Goal: Task Accomplishment & Management: Complete application form

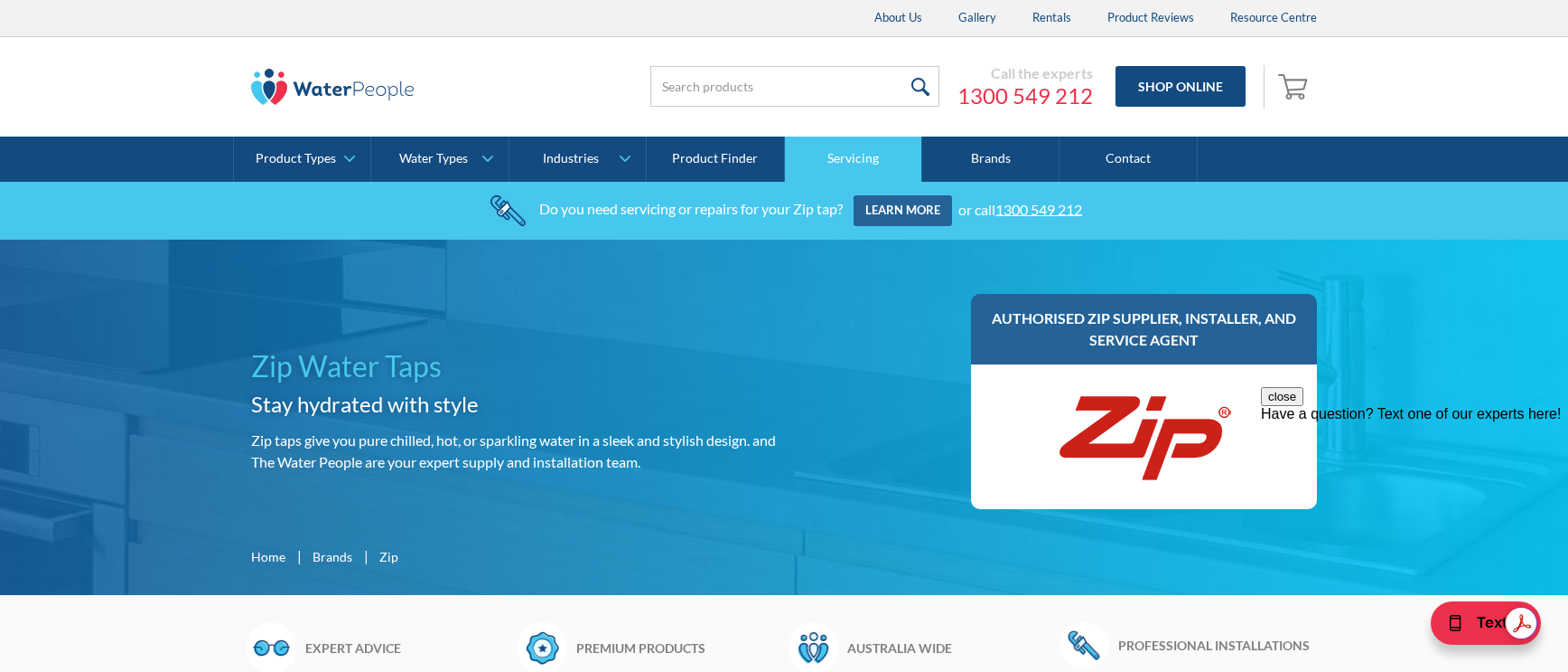
click at [868, 157] on link "Servicing" at bounding box center [854, 159] width 137 height 45
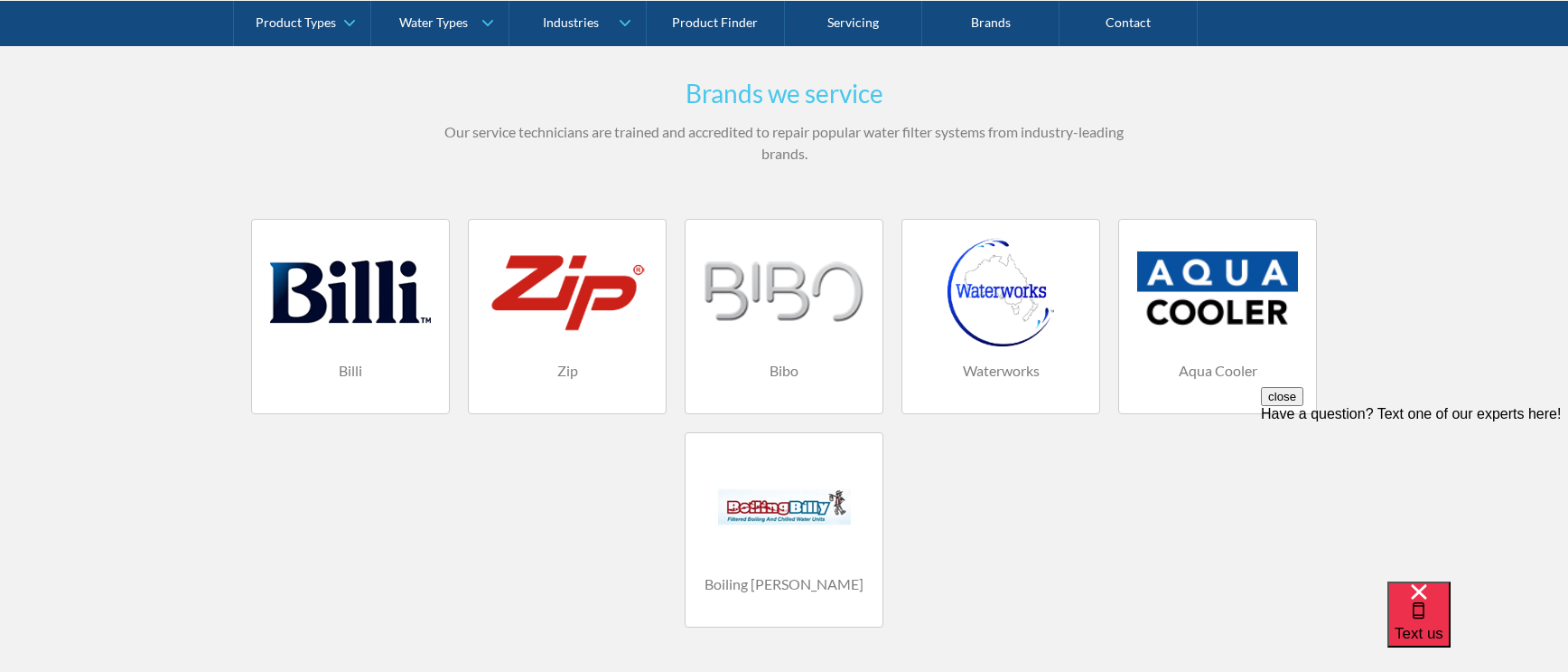
click at [522, 318] on div at bounding box center [566, 291] width 161 height 108
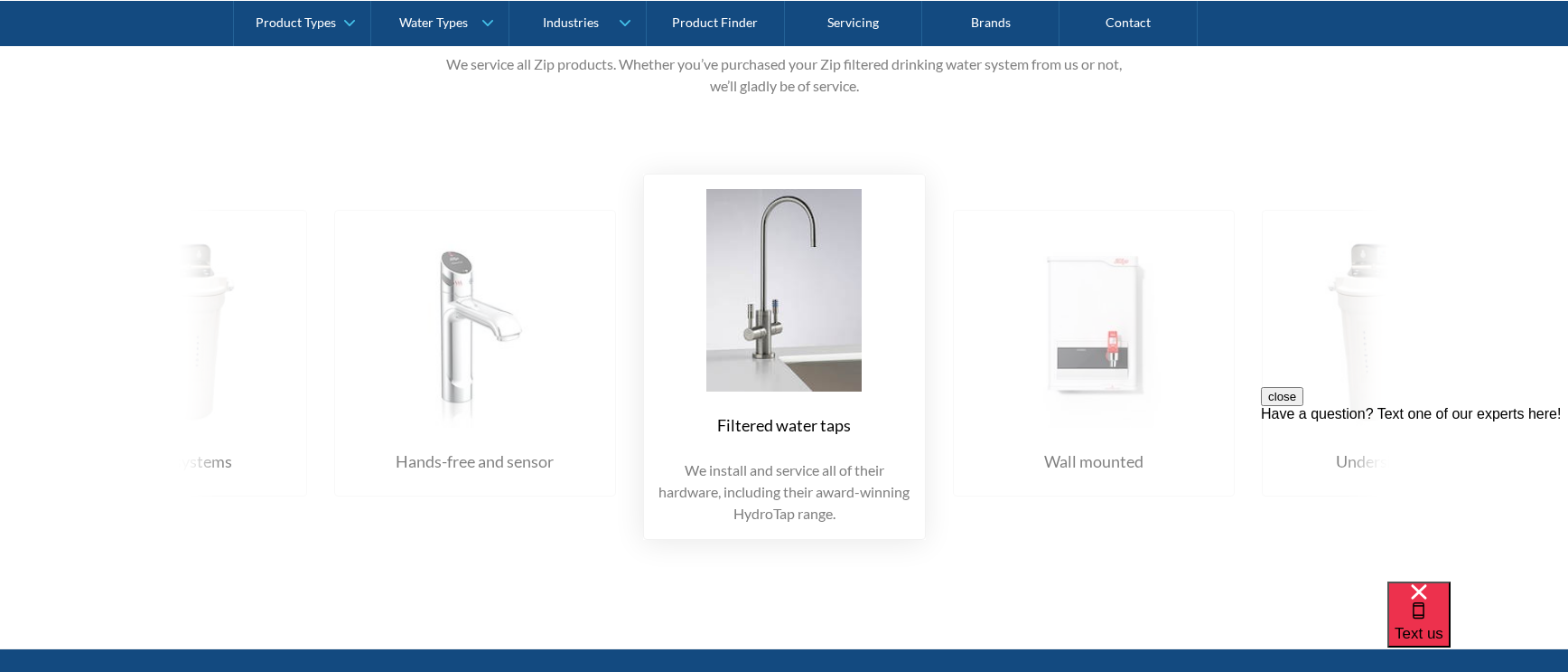
scroll to position [2259, 0]
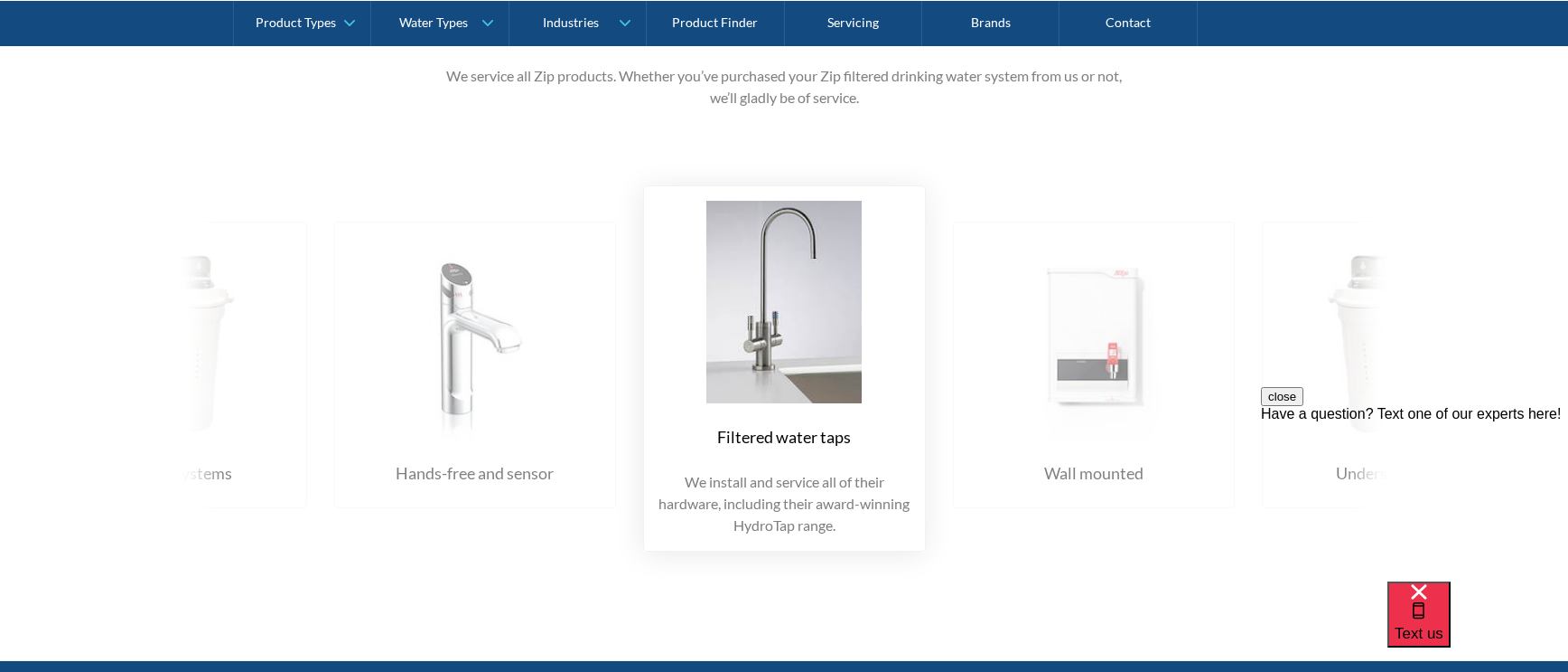
click at [1492, 331] on div "Zip products we service We service all Zip products. Whether you’ve purchased y…" at bounding box center [784, 290] width 1568 height 739
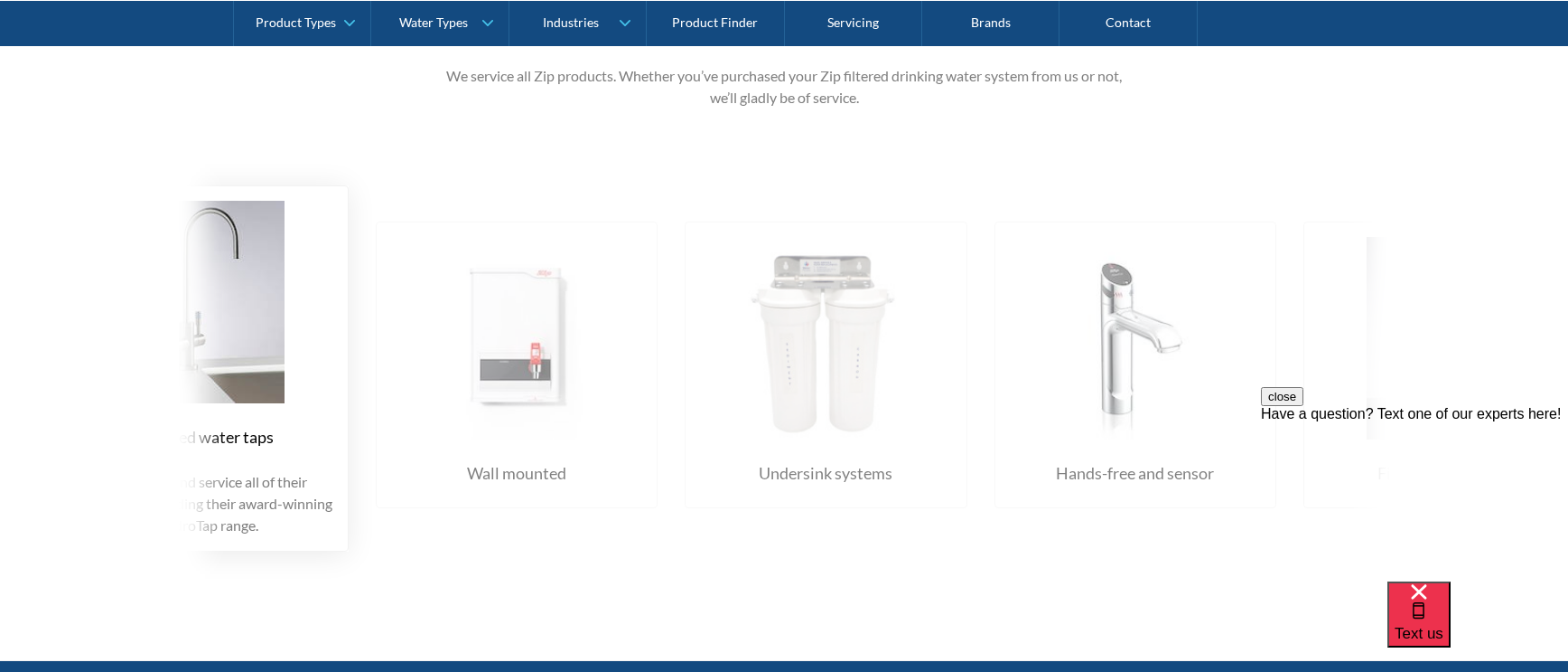
drag, startPoint x: 1175, startPoint y: 333, endPoint x: 598, endPoint y: 329, distance: 577.0
click at [598, 329] on img at bounding box center [517, 338] width 245 height 203
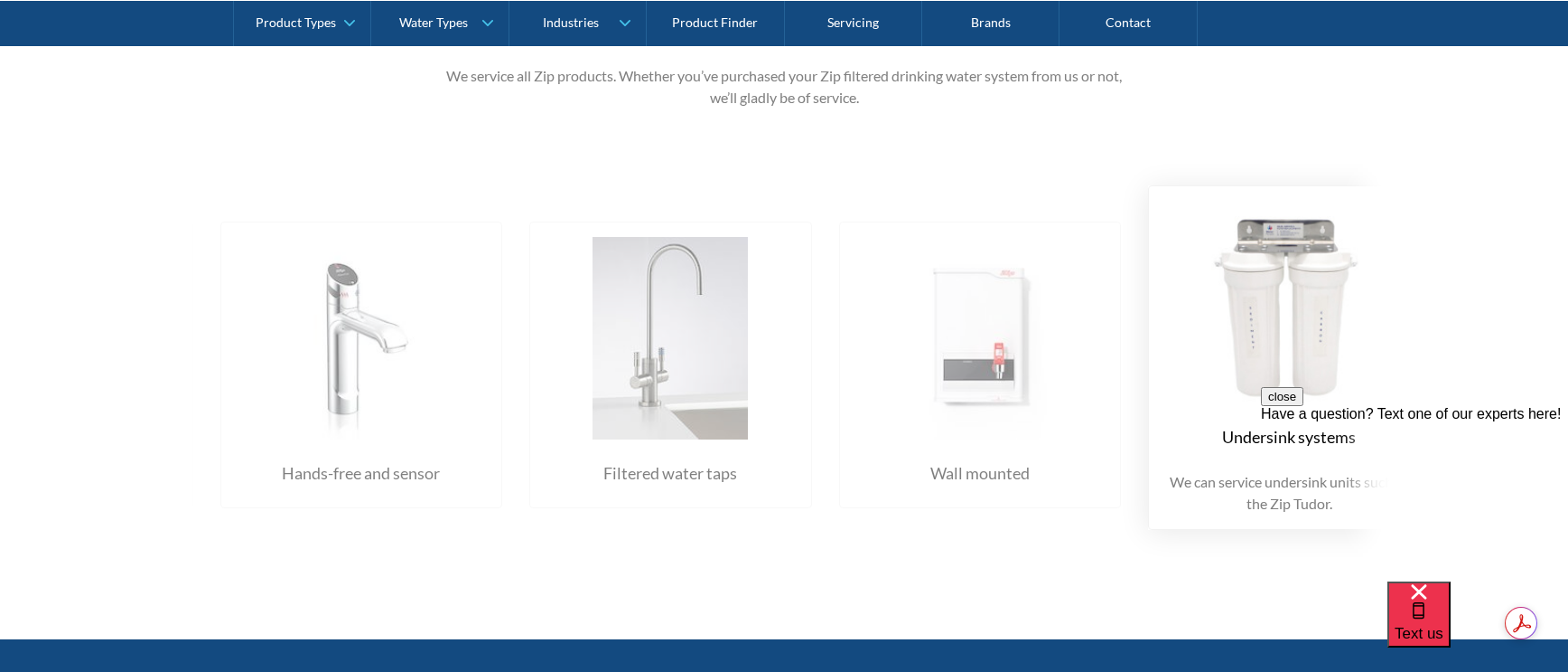
drag, startPoint x: 906, startPoint y: 438, endPoint x: 173, endPoint y: 391, distance: 734.5
click at [173, 391] on div "Filtered water taps We install and service all of their hardware, including the…" at bounding box center [784, 356] width 1300 height 398
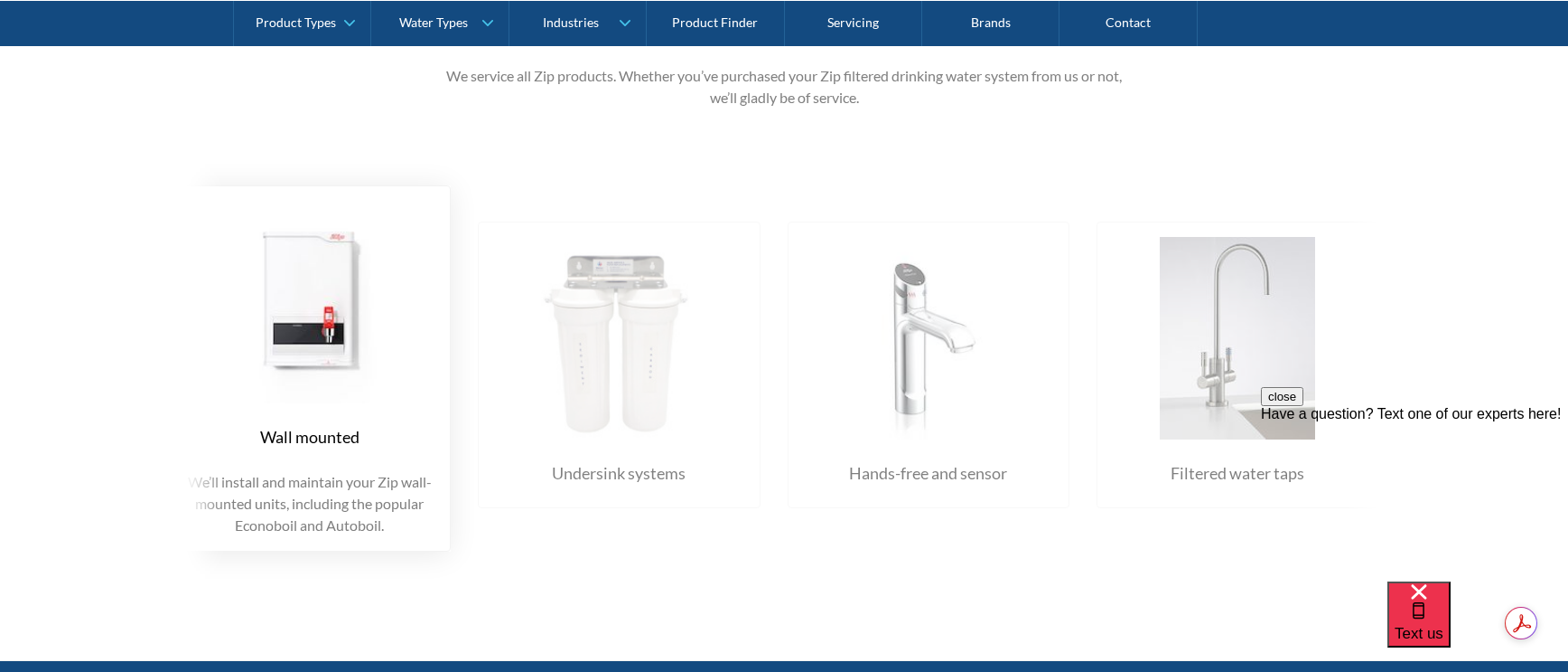
drag, startPoint x: 1032, startPoint y: 457, endPoint x: 557, endPoint y: 449, distance: 475.1
click at [557, 449] on div "Undersink systems We can service undersink units such as the Zip Tudor." at bounding box center [619, 364] width 282 height 286
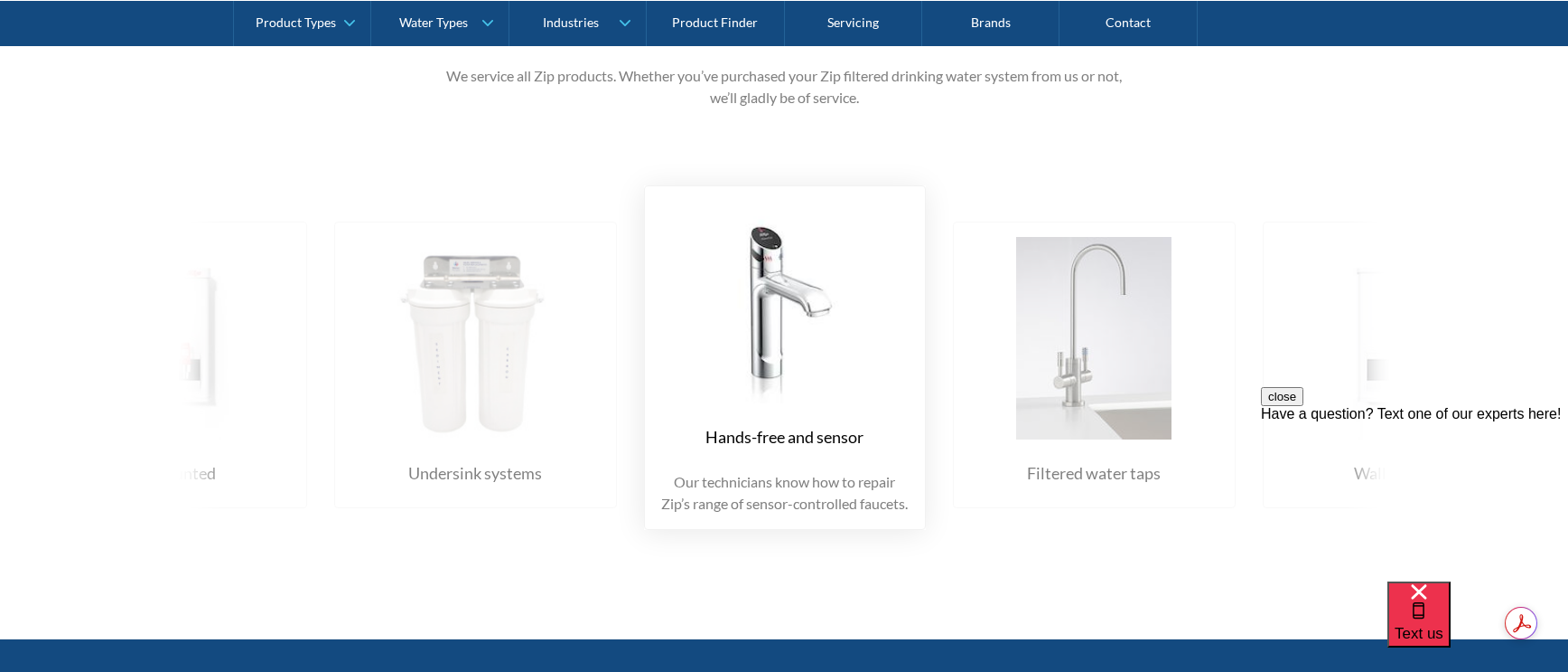
click at [522, 466] on div "Undersink systems" at bounding box center [474, 472] width 133 height 24
click at [480, 320] on img at bounding box center [475, 338] width 245 height 203
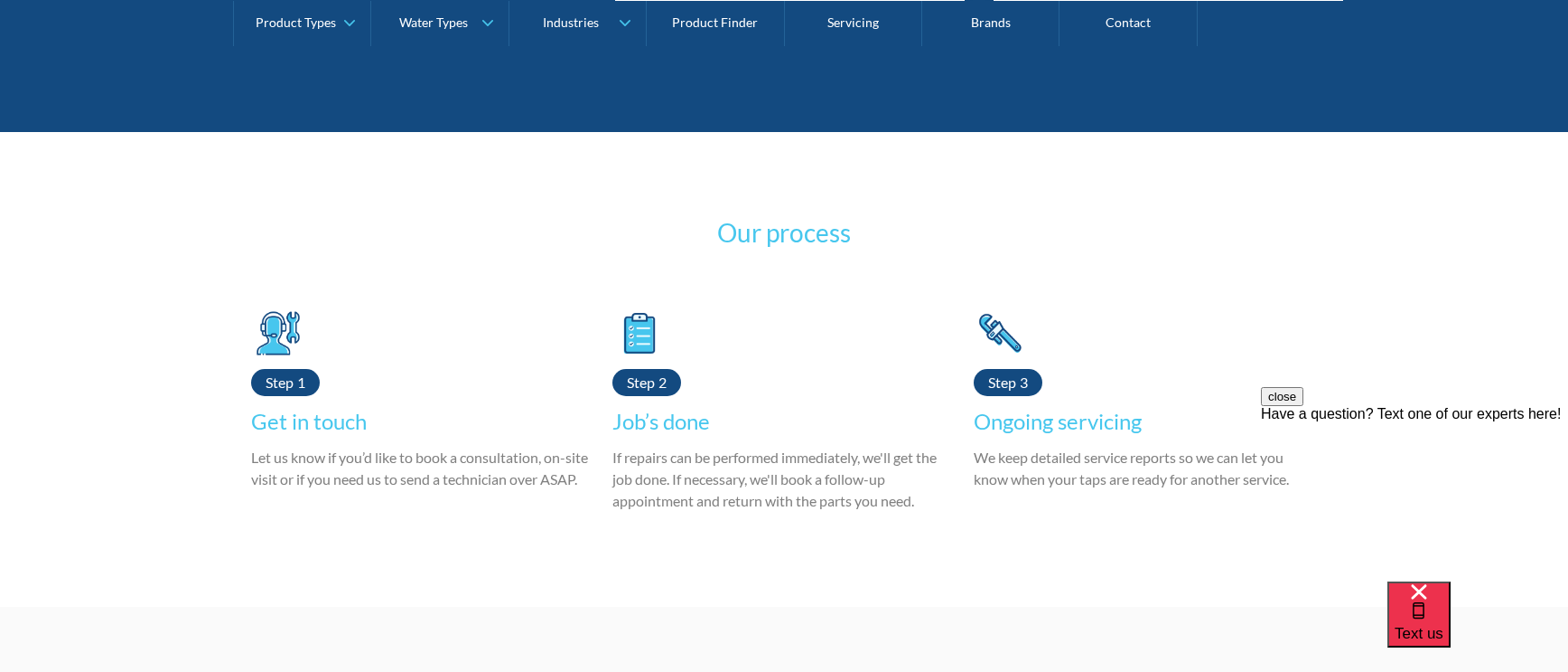
scroll to position [3344, 0]
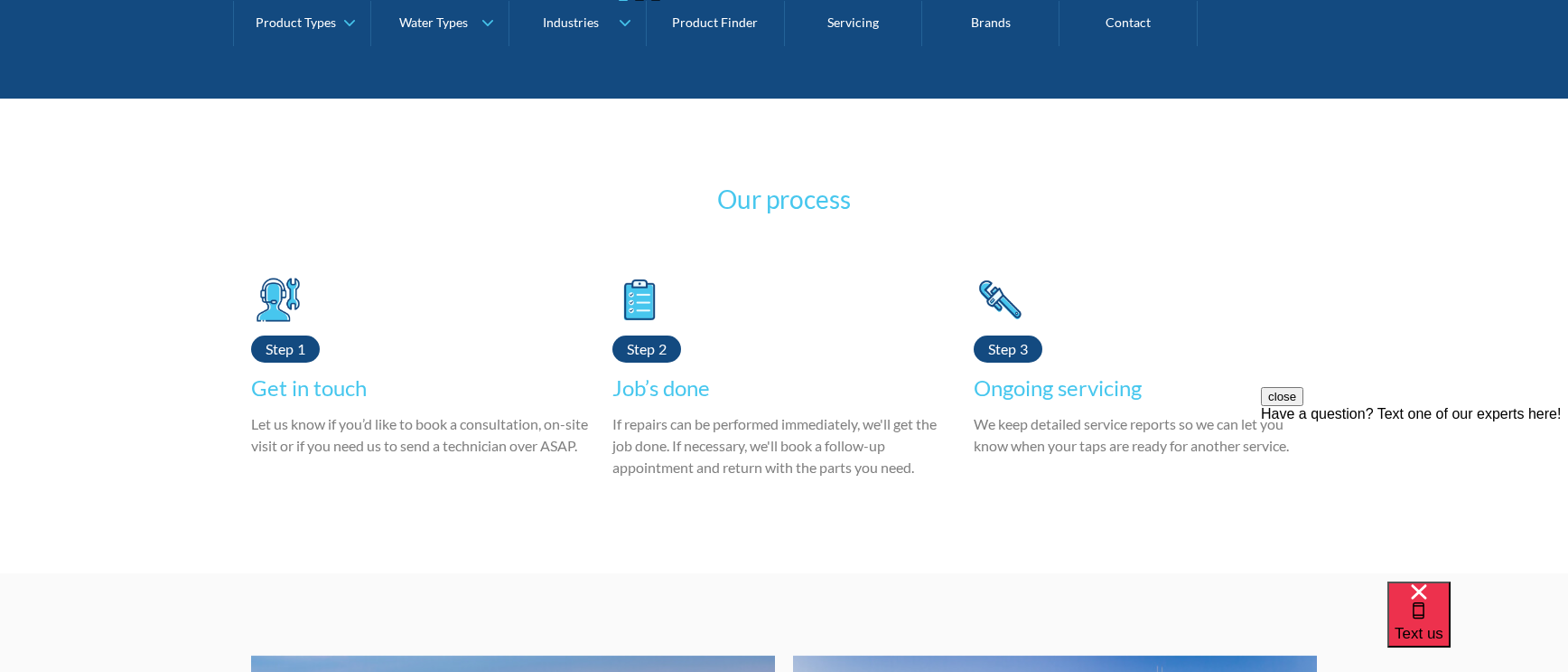
click at [283, 362] on div "Step" at bounding box center [279, 349] width 28 height 27
click at [305, 362] on div "Step" at bounding box center [285, 349] width 69 height 27
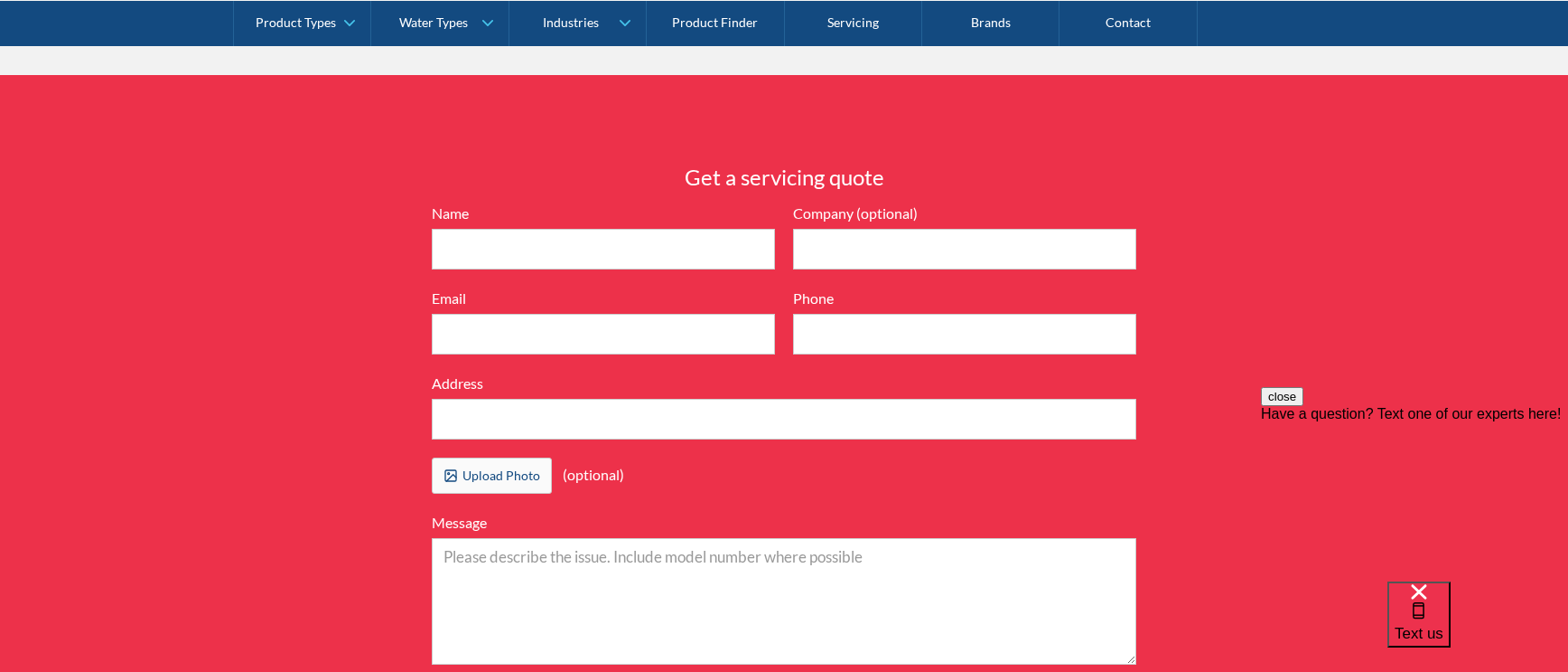
scroll to position [4972, 0]
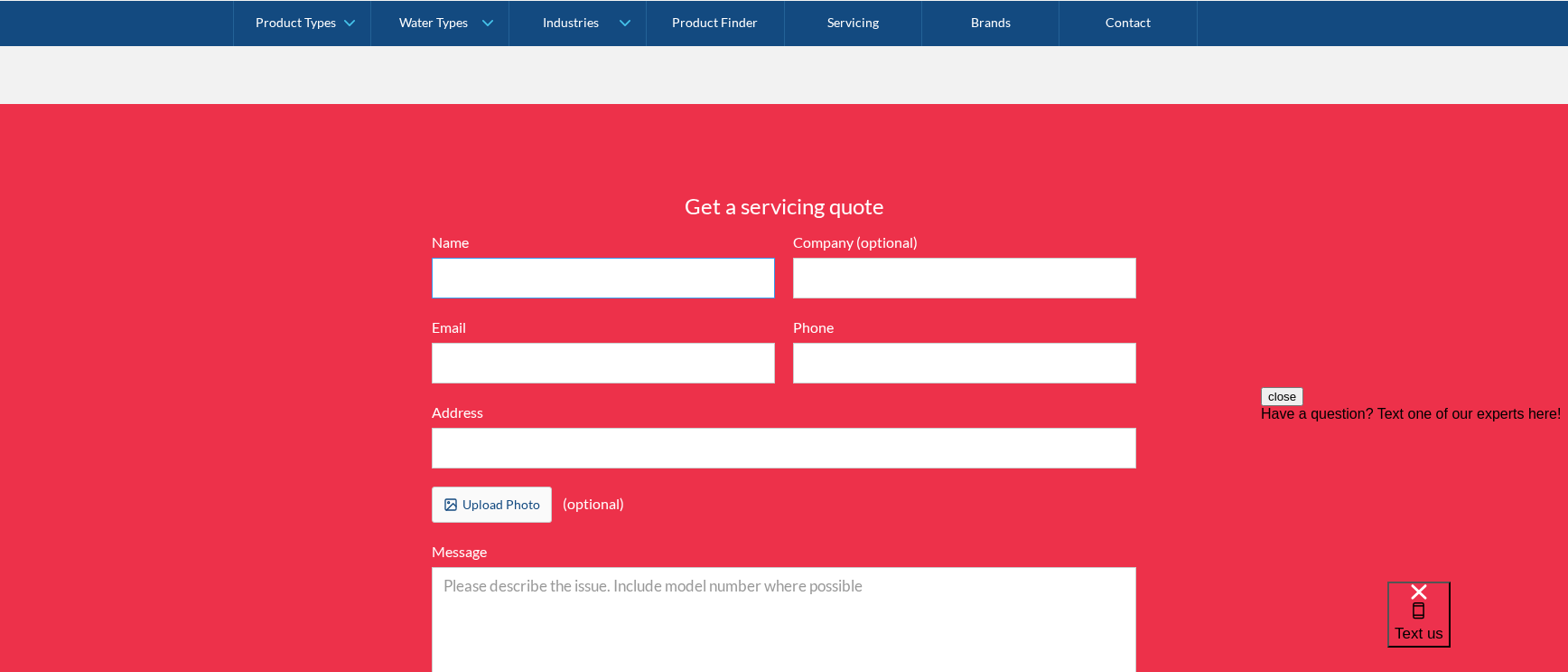
click at [451, 292] on input "Name" at bounding box center [603, 279] width 344 height 41
type input "[PERSON_NAME]"
click at [877, 297] on input "Company (optional)" at bounding box center [965, 279] width 344 height 41
click at [698, 384] on input "Email" at bounding box center [603, 363] width 344 height 41
type input "[PERSON_NAME][EMAIL_ADDRESS][DOMAIN_NAME]"
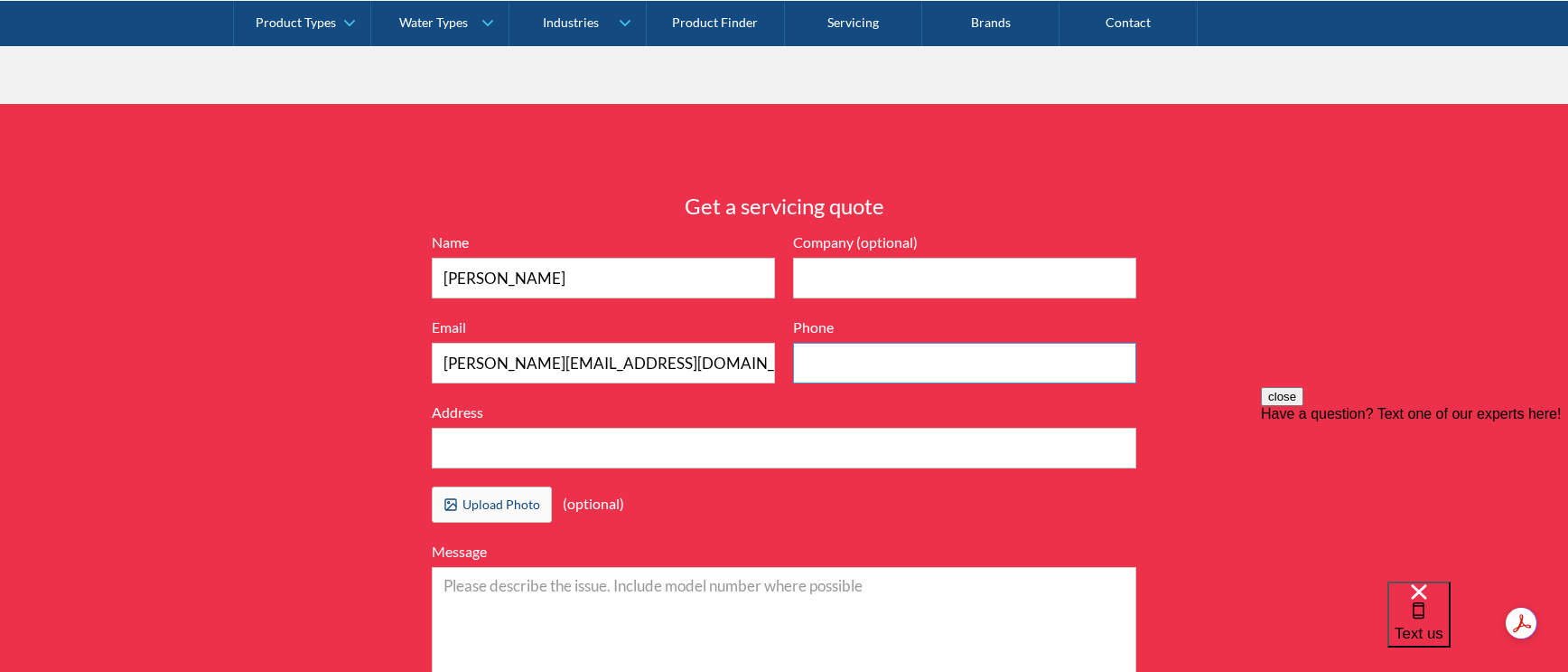
click at [873, 384] on input "Phone" at bounding box center [965, 363] width 344 height 41
click at [869, 384] on input "0421 900873" at bounding box center [965, 363] width 344 height 41
type input "0421 900 873"
click at [571, 459] on input "Address" at bounding box center [784, 448] width 705 height 41
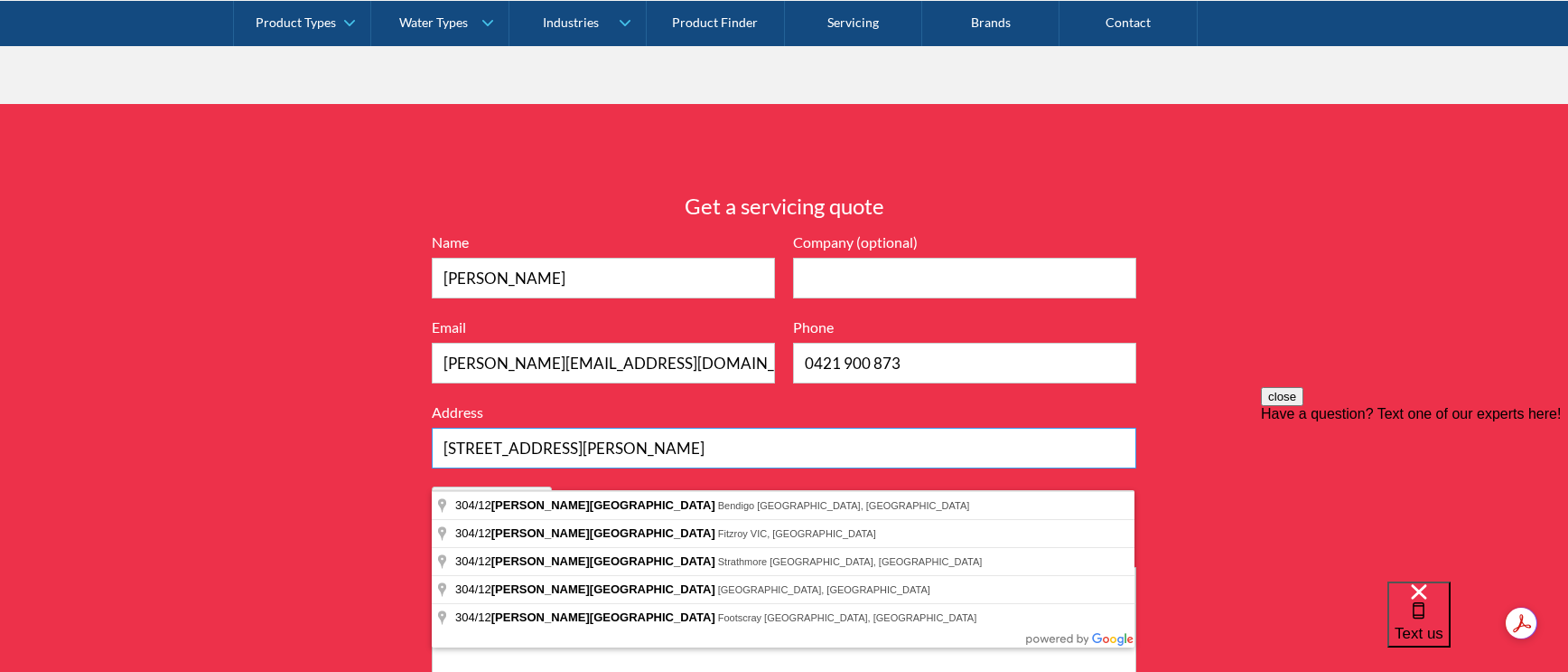
click at [525, 468] on input "[STREET_ADDRESS][PERSON_NAME]" at bounding box center [784, 448] width 705 height 41
type input "[STREET_ADDRESS][PERSON_NAME]"
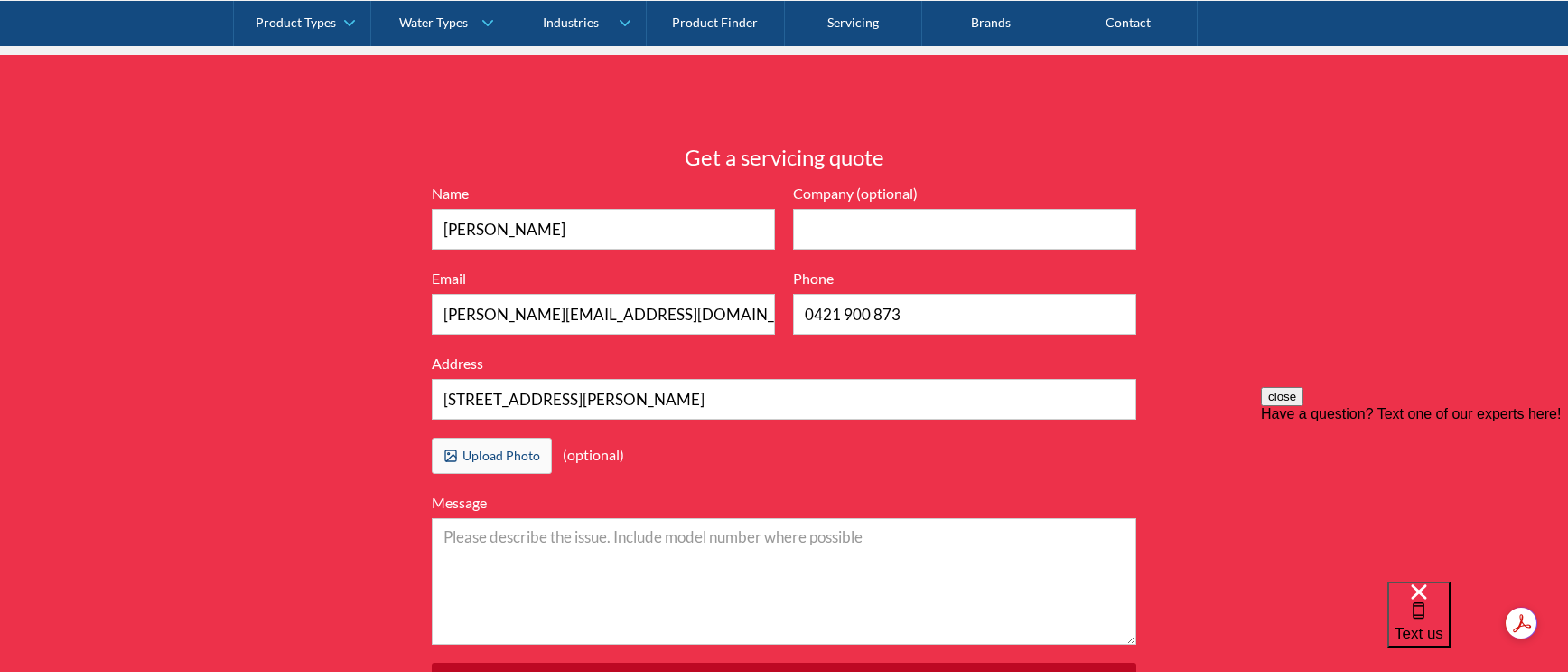
scroll to position [5061, 0]
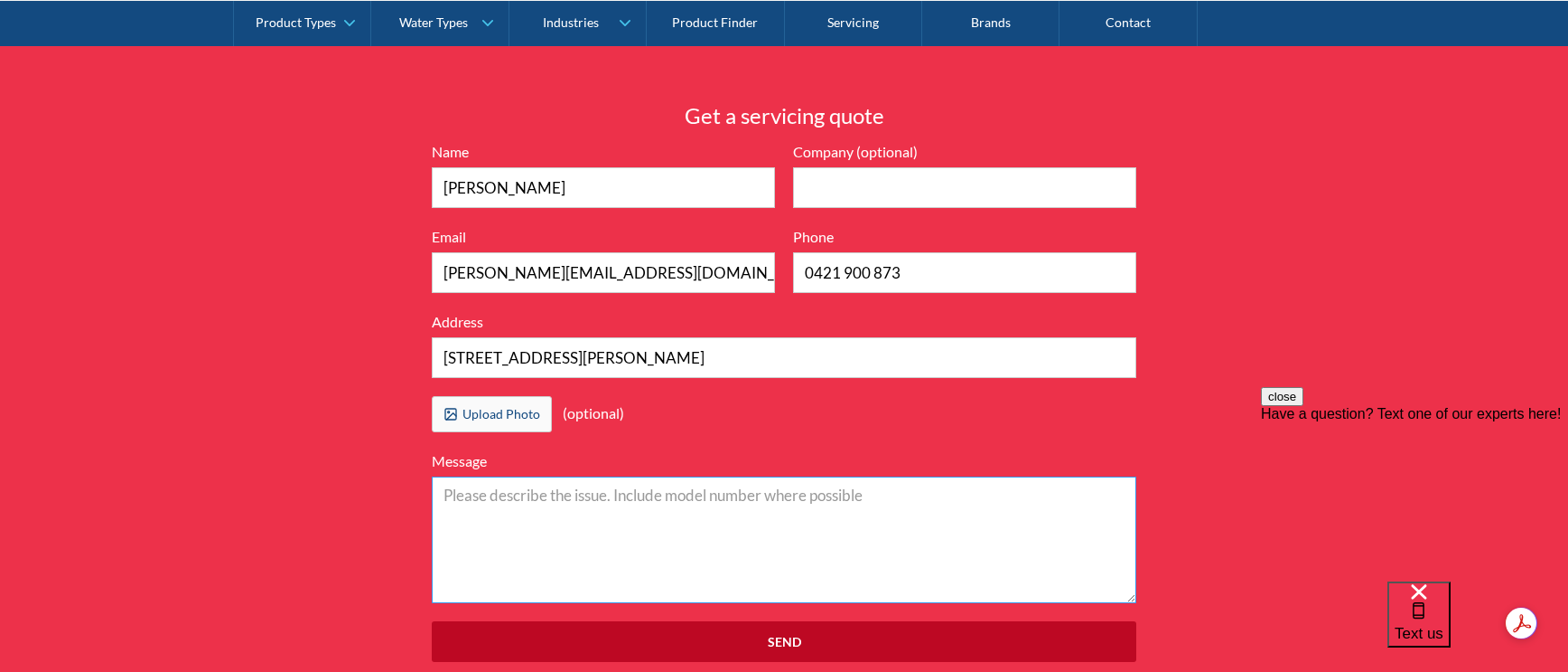
click at [610, 518] on textarea "Message" at bounding box center [784, 540] width 705 height 127
click at [485, 507] on textarea "Message" at bounding box center [784, 540] width 705 height 127
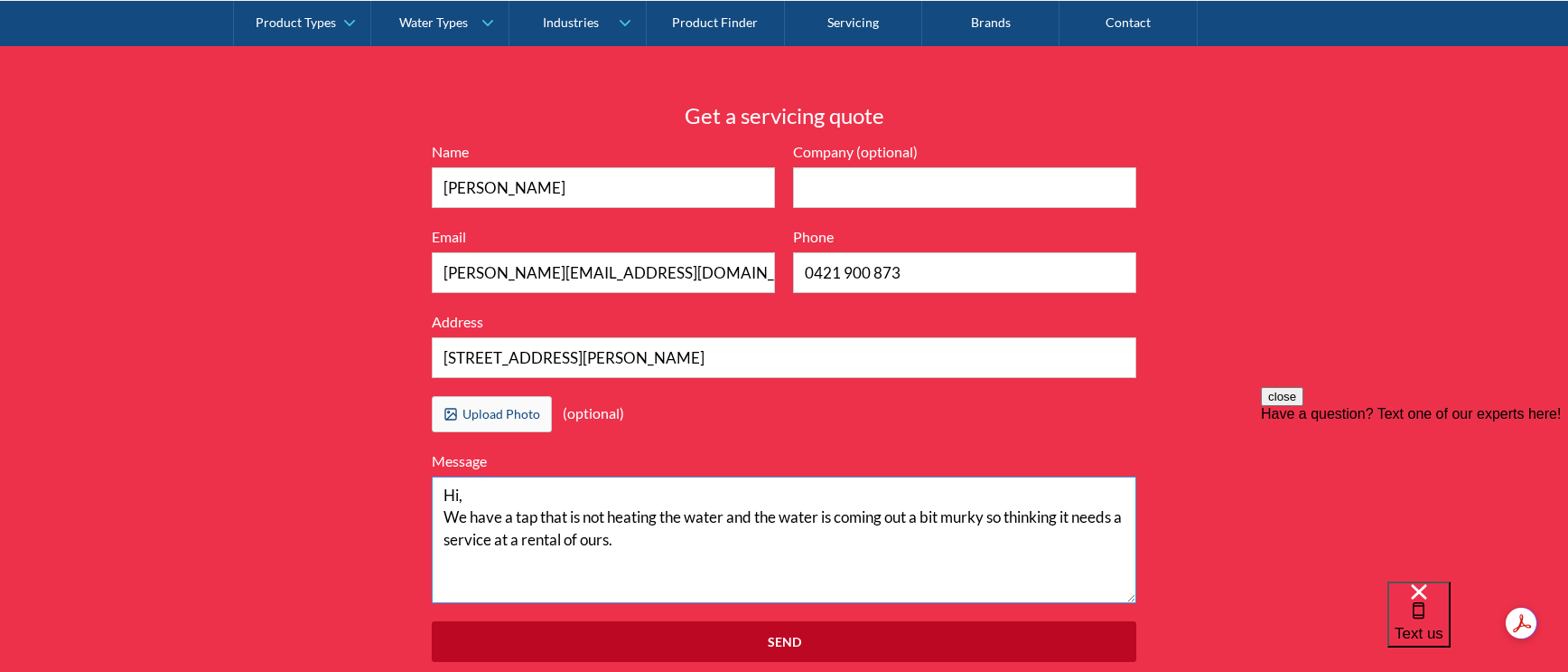
drag, startPoint x: 507, startPoint y: 585, endPoint x: 774, endPoint y: 565, distance: 267.7
click at [774, 564] on textarea "Hi, We have a tap that is not heating the water and the water is coming out a b…" at bounding box center [784, 540] width 705 height 127
paste textarea "Serial #: 2020082451060 Model: Hydro Tap G4 BC Residential Classic Matte Black"
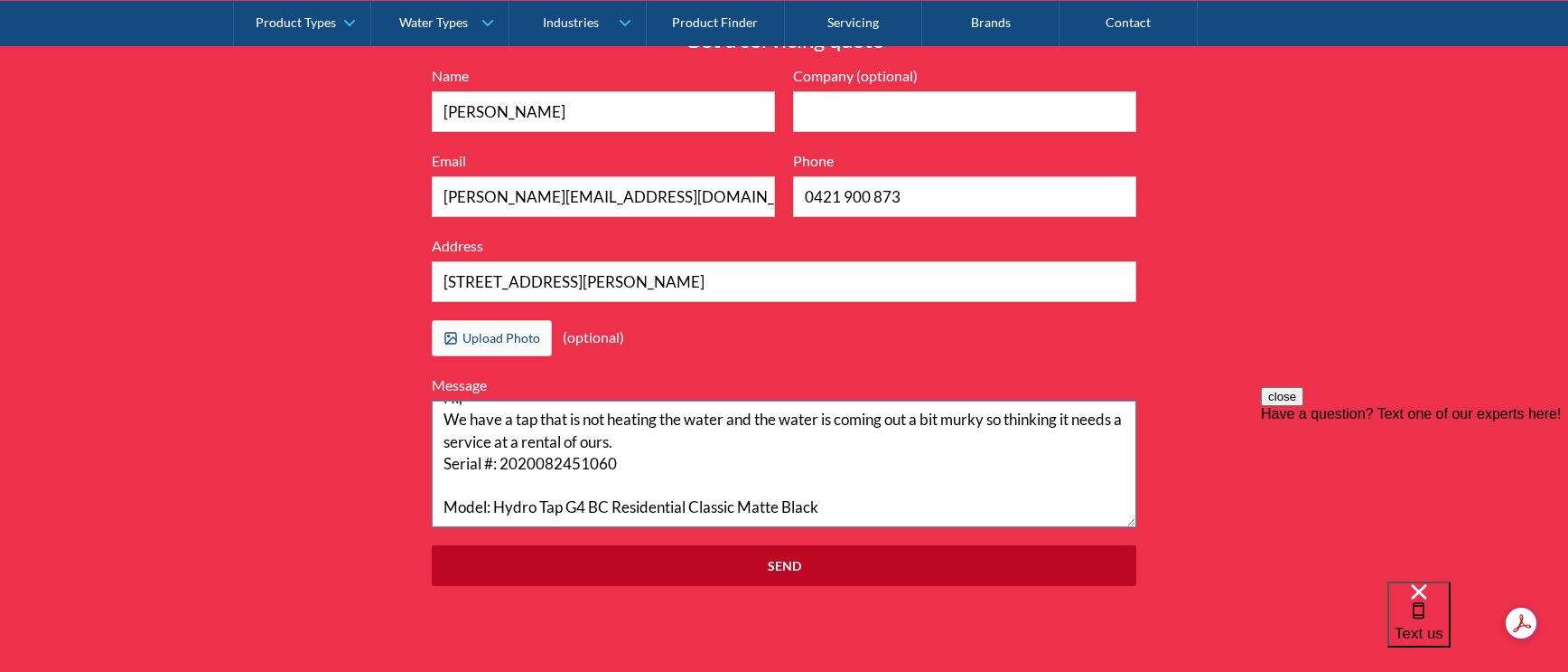
scroll to position [5243, 0]
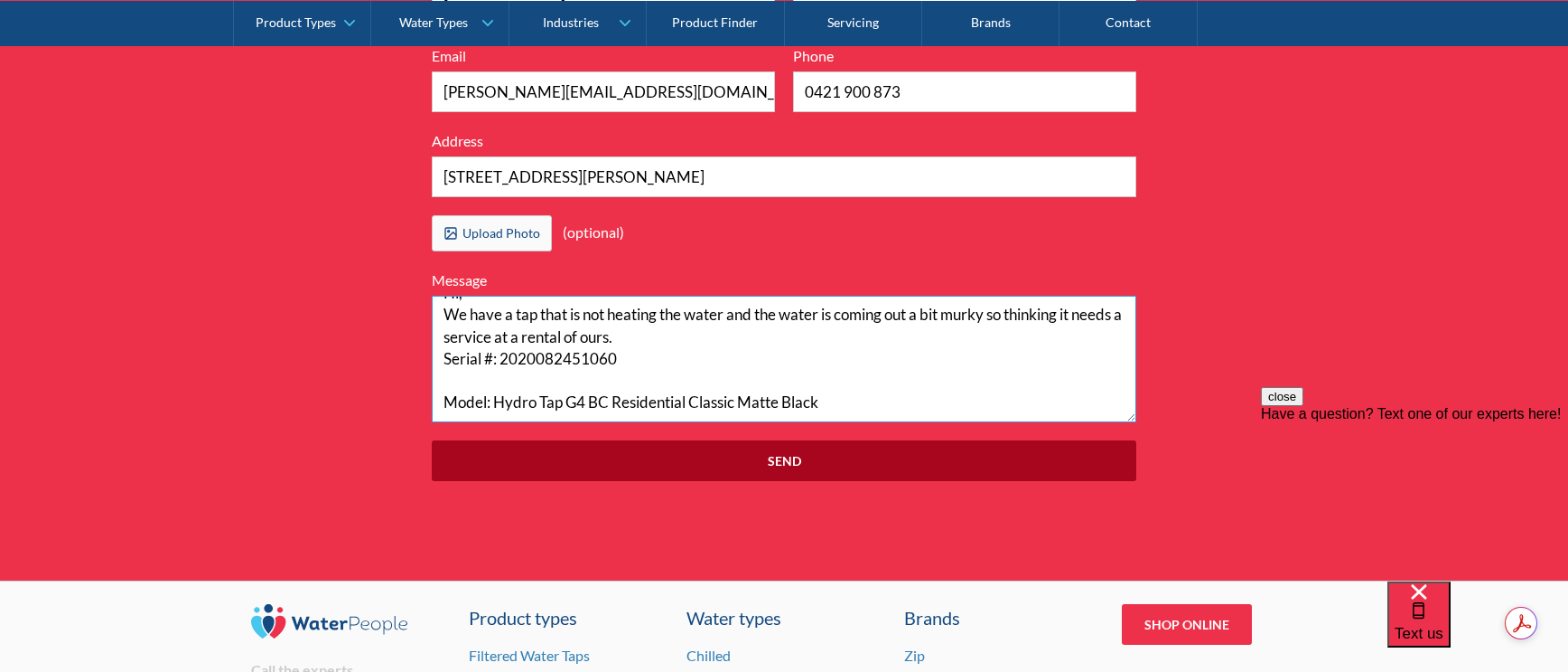
type textarea "Hi, We have a tap that is not heating the water and the water is coming out a b…"
click at [804, 472] on input "Send" at bounding box center [784, 461] width 705 height 41
